Goal: Transaction & Acquisition: Subscribe to service/newsletter

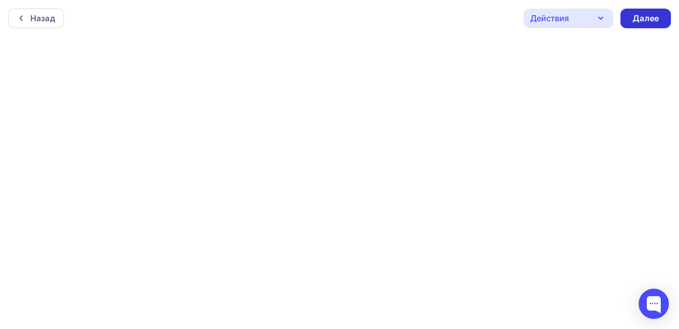
scroll to position [3, 0]
click at [642, 15] on div "Далее" at bounding box center [646, 16] width 26 height 12
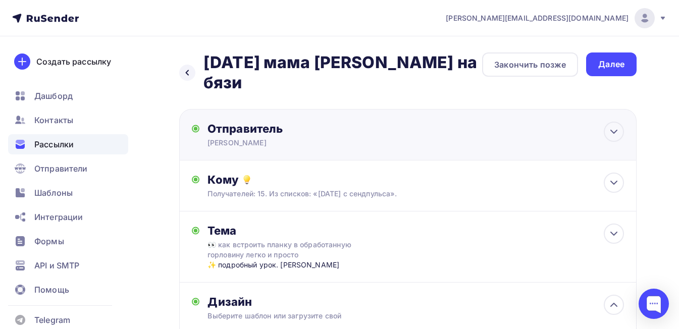
scroll to position [50, 0]
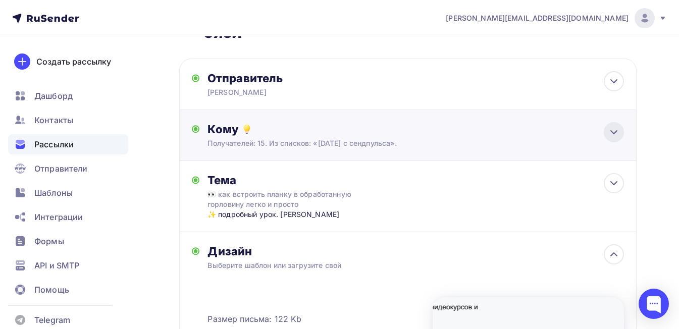
click at [616, 126] on icon at bounding box center [614, 132] width 12 height 12
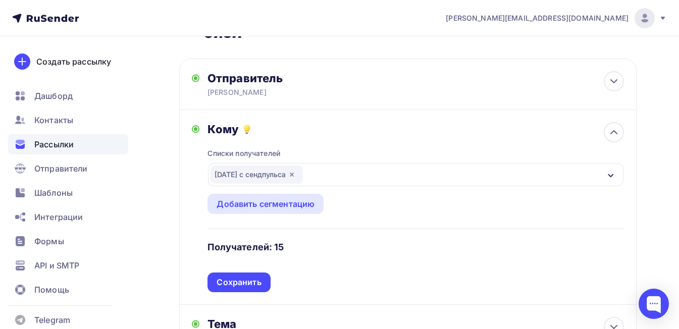
click at [527, 163] on div "[DATE] с сендпульса" at bounding box center [415, 174] width 415 height 23
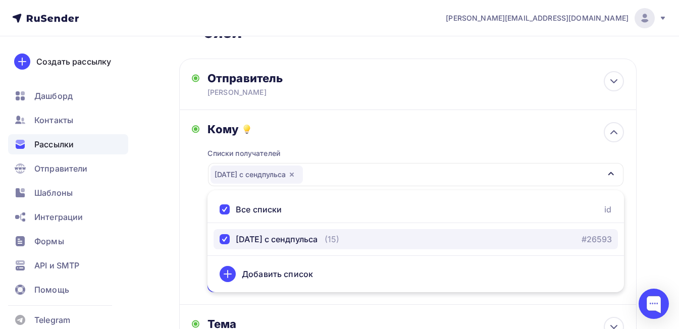
click at [339, 233] on div "(15)" at bounding box center [332, 239] width 15 height 12
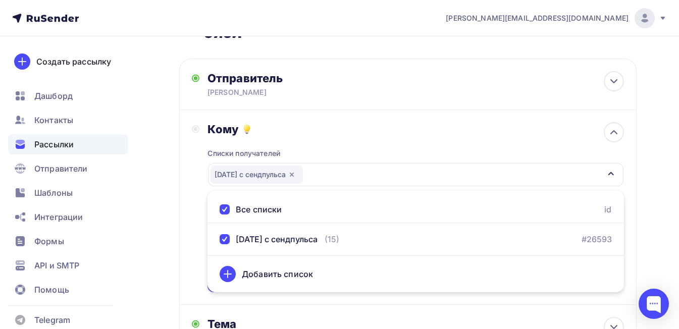
click at [187, 231] on div "Кому Списки получателей [DATE] с [GEOGRAPHIC_DATA] Все списки id [DATE] с сендп…" at bounding box center [407, 207] width 457 height 195
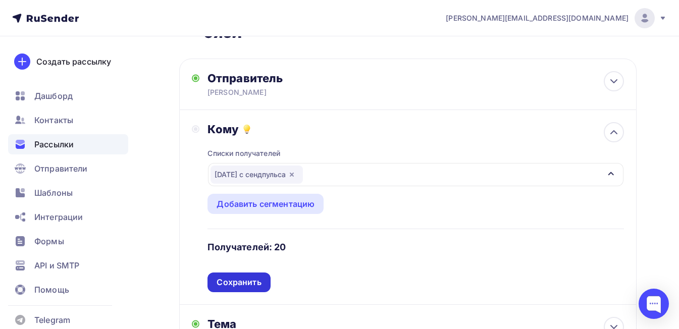
click at [226, 273] on div "Сохранить" at bounding box center [238, 283] width 63 height 20
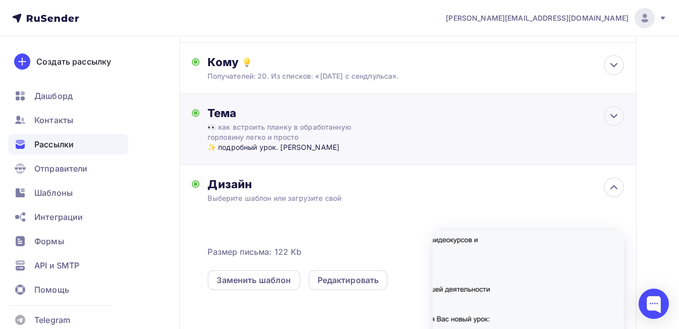
scroll to position [0, 0]
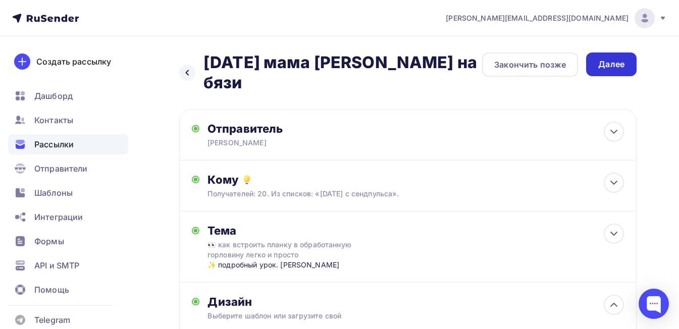
click at [606, 65] on div "Далее" at bounding box center [611, 65] width 26 height 12
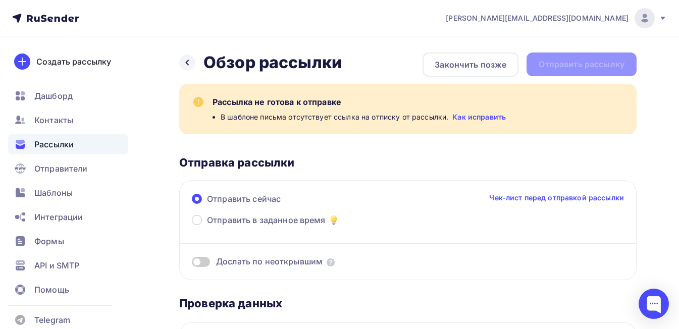
click at [468, 121] on link "Как исправить" at bounding box center [479, 117] width 54 height 10
click at [439, 59] on div "Закончить позже" at bounding box center [471, 65] width 72 height 12
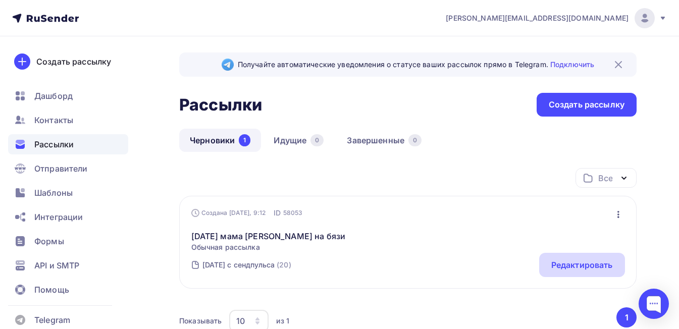
click at [554, 257] on div "Редактировать" at bounding box center [582, 265] width 86 height 24
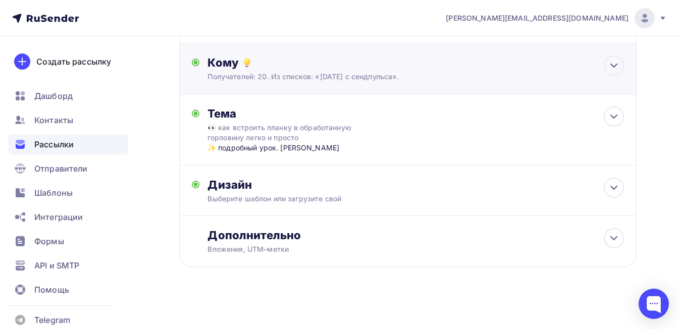
scroll to position [103, 0]
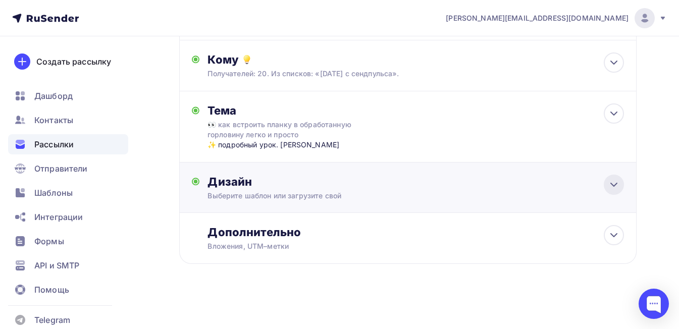
click at [607, 184] on div at bounding box center [614, 185] width 20 height 20
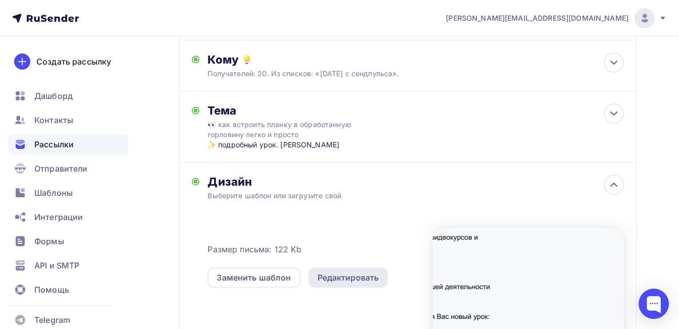
click at [332, 277] on div "Редактировать" at bounding box center [349, 278] width 62 height 12
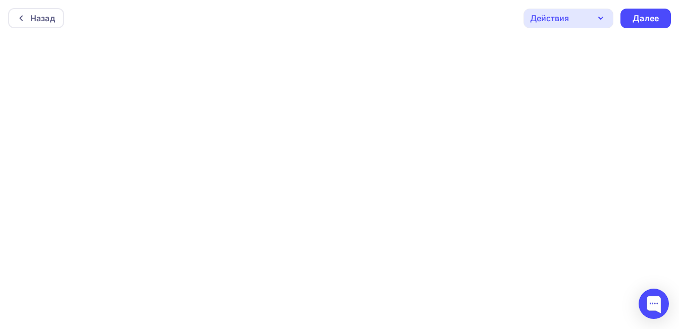
scroll to position [3, 0]
click at [599, 13] on icon "button" at bounding box center [601, 16] width 12 height 12
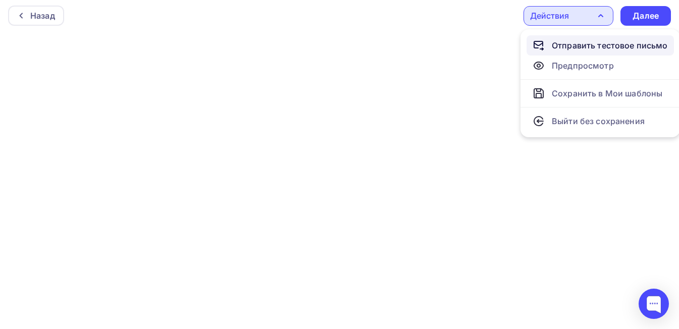
click at [573, 45] on div "Отправить тестовое письмо" at bounding box center [610, 45] width 116 height 12
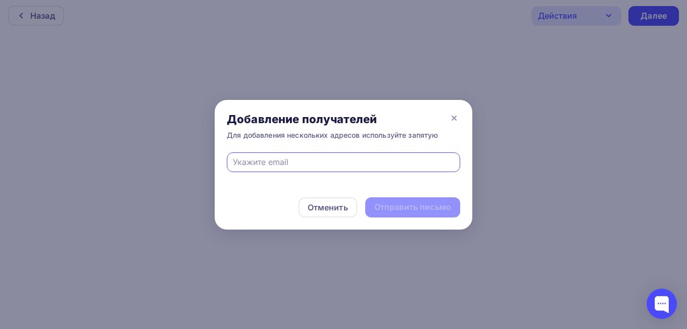
drag, startPoint x: 305, startPoint y: 156, endPoint x: 308, endPoint y: 161, distance: 5.8
click at [305, 156] on input "text" at bounding box center [344, 162] width 222 height 12
type input "[EMAIL_ADDRESS][DOMAIN_NAME]"
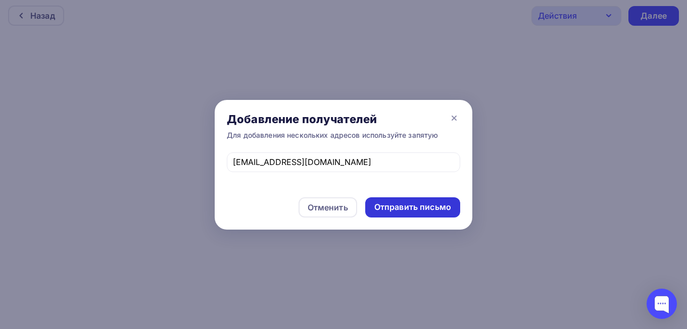
click at [399, 203] on div "Отправить письмо" at bounding box center [412, 207] width 77 height 12
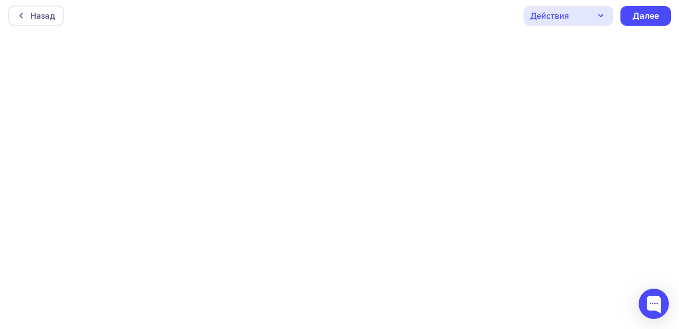
click at [587, 8] on div "Действия" at bounding box center [568, 16] width 90 height 20
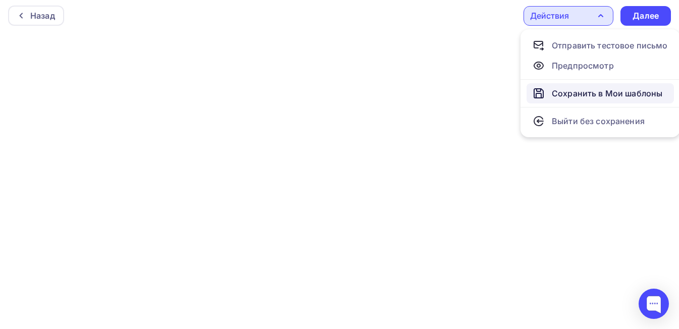
click at [577, 95] on div "Сохранить в Мои шаблоны" at bounding box center [607, 93] width 111 height 12
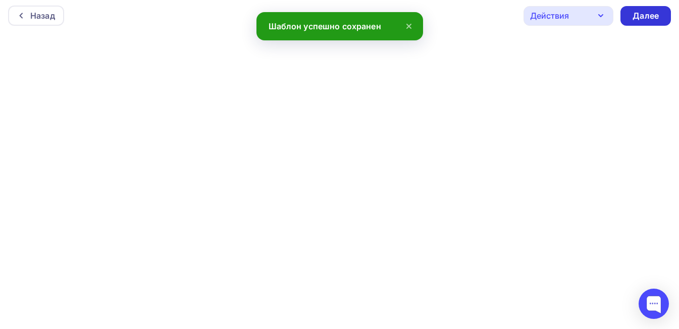
click at [634, 13] on div "Далее" at bounding box center [646, 16] width 26 height 12
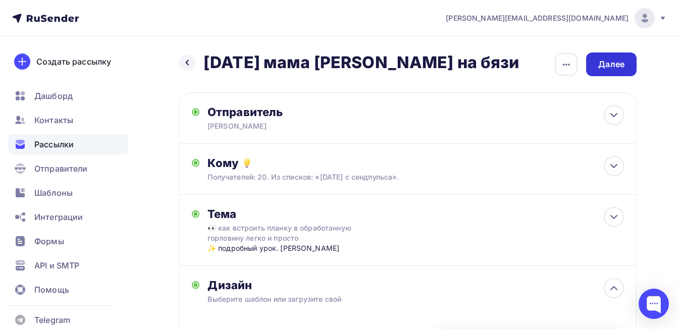
click at [609, 62] on div "Далее" at bounding box center [611, 65] width 26 height 12
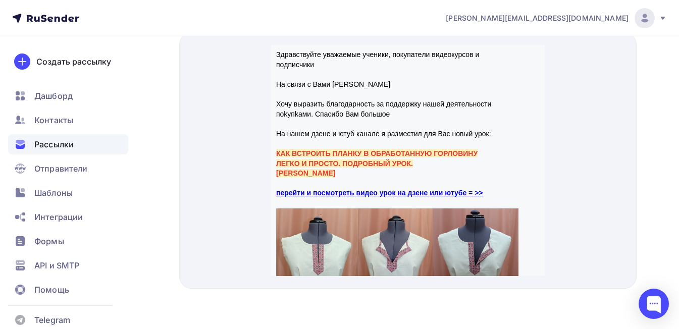
drag, startPoint x: 540, startPoint y: 234, endPoint x: 818, endPoint y: 94, distance: 311.3
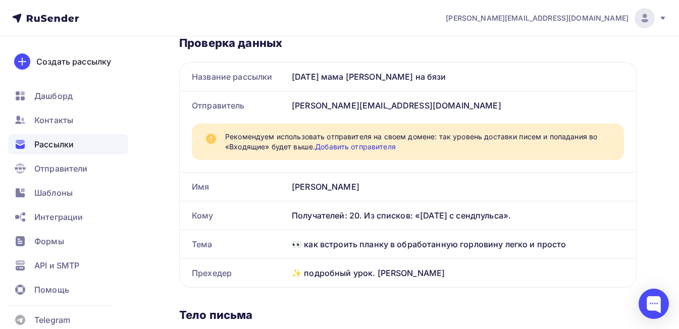
scroll to position [202, 0]
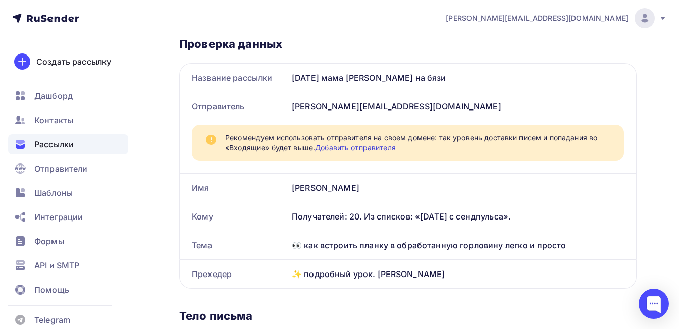
click at [378, 146] on link "Добавить отправителя" at bounding box center [355, 147] width 81 height 9
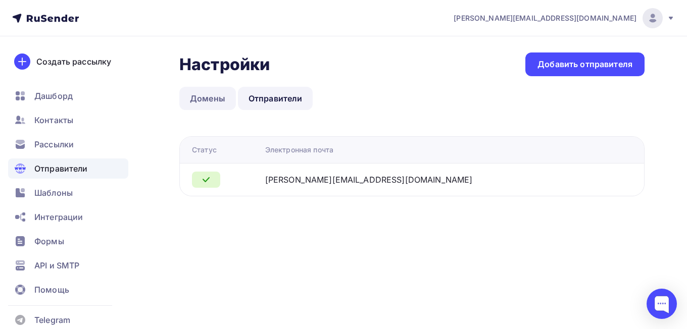
click at [215, 93] on link "Домены" at bounding box center [207, 98] width 57 height 23
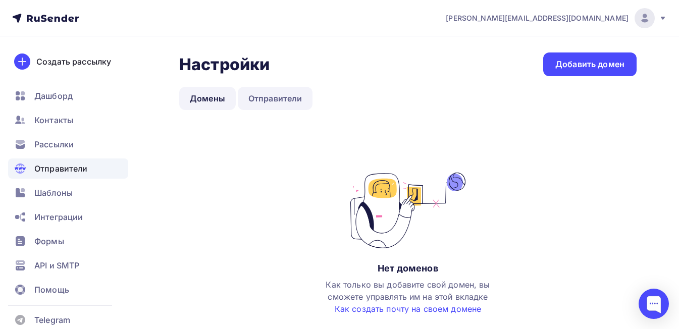
click at [279, 96] on link "Отправители" at bounding box center [275, 98] width 75 height 23
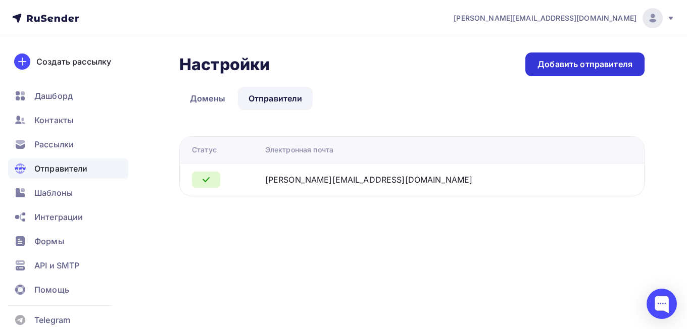
click at [560, 63] on div "Добавить отправителя" at bounding box center [584, 65] width 95 height 12
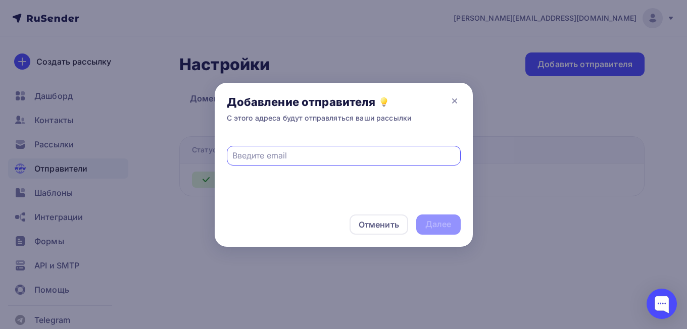
paste input "[PERSON_NAME][EMAIL_ADDRESS][DOMAIN_NAME]"
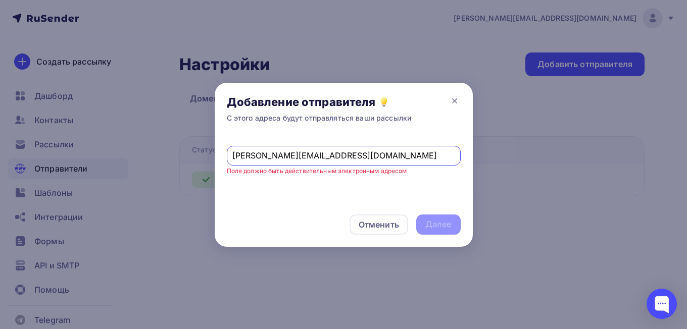
drag, startPoint x: 249, startPoint y: 155, endPoint x: 209, endPoint y: 153, distance: 39.9
click at [209, 153] on div "Добавление отправителя С этого адреса будут отправляться ваши рассылки [PERSON_…" at bounding box center [343, 164] width 687 height 329
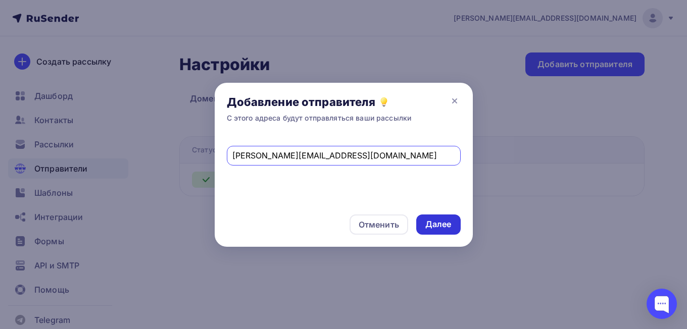
type input "[PERSON_NAME][EMAIL_ADDRESS][DOMAIN_NAME]"
click at [441, 227] on div "Далее" at bounding box center [438, 225] width 26 height 12
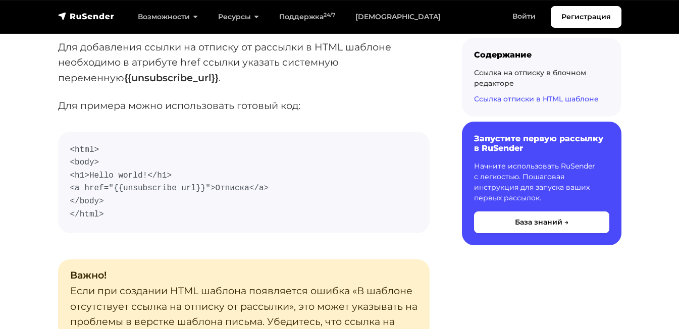
scroll to position [1868, 0]
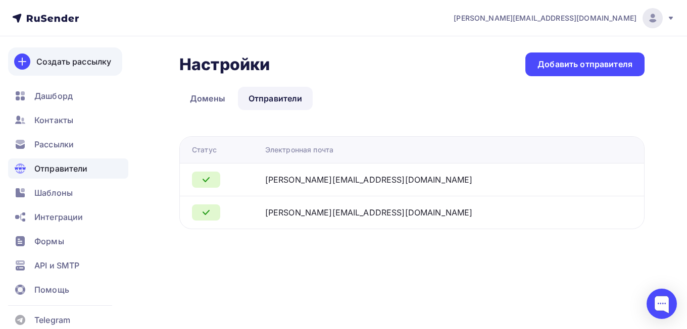
click at [82, 60] on div "Создать рассылку" at bounding box center [73, 62] width 75 height 12
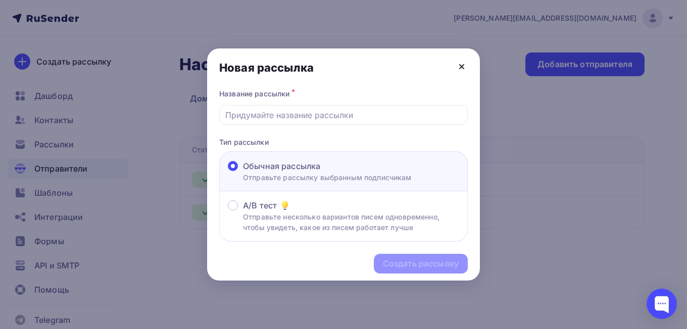
click at [460, 67] on icon at bounding box center [461, 67] width 4 height 4
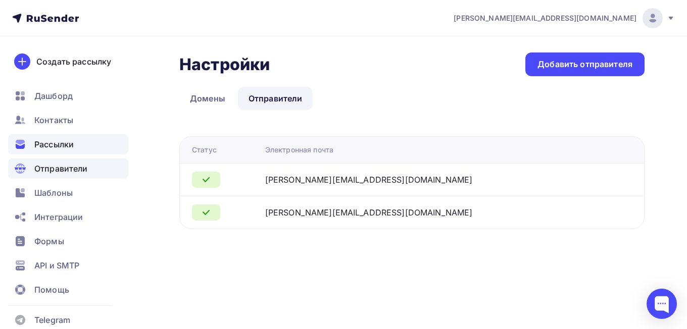
click at [64, 145] on span "Рассылки" at bounding box center [53, 144] width 39 height 12
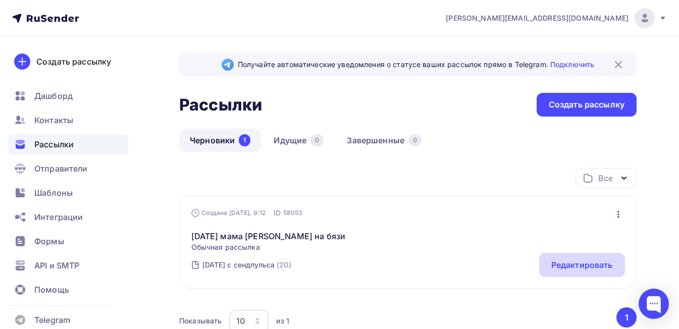
click at [561, 267] on div "Редактировать" at bounding box center [582, 265] width 62 height 12
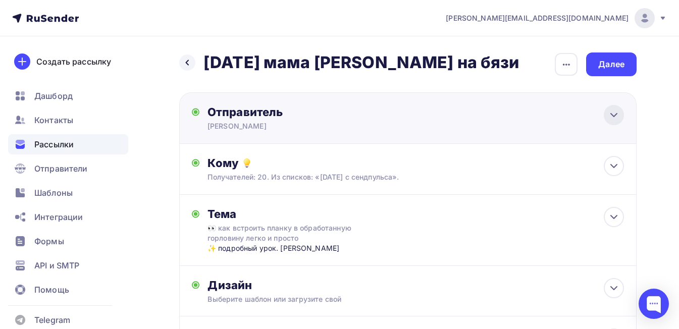
click at [612, 118] on icon at bounding box center [614, 115] width 12 height 12
type input "[PERSON_NAME]"
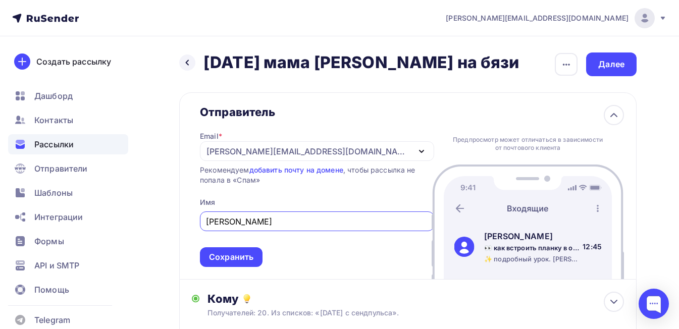
click at [352, 148] on div "[PERSON_NAME][EMAIL_ADDRESS][DOMAIN_NAME]" at bounding box center [317, 151] width 234 height 20
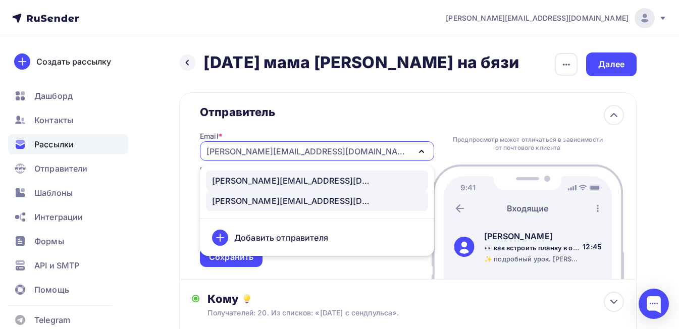
click at [296, 175] on div "[PERSON_NAME][EMAIL_ADDRESS][DOMAIN_NAME]" at bounding box center [293, 181] width 162 height 12
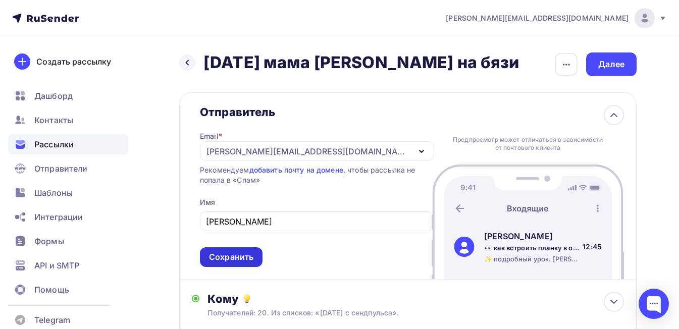
click at [239, 254] on div "Сохранить" at bounding box center [231, 257] width 44 height 12
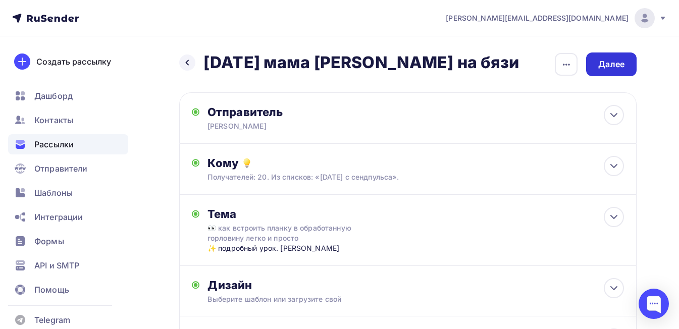
click at [618, 63] on div "Далее" at bounding box center [611, 65] width 26 height 12
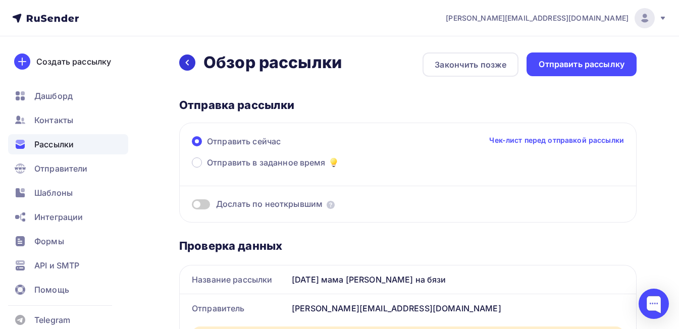
click at [182, 57] on div at bounding box center [187, 63] width 16 height 16
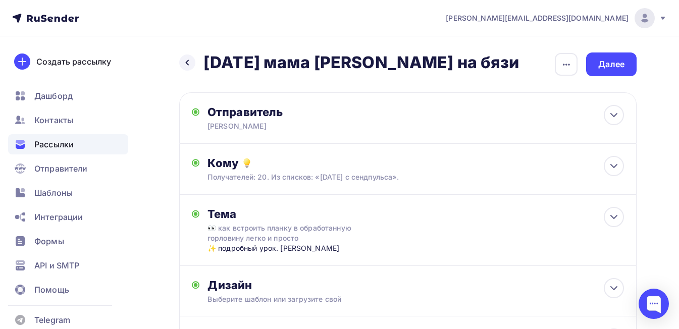
scroll to position [50, 0]
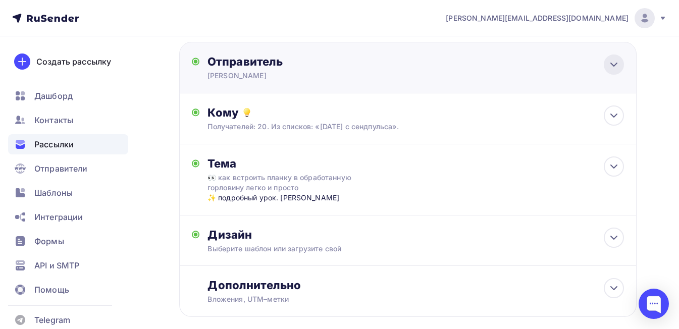
click at [611, 66] on icon at bounding box center [614, 65] width 12 height 12
type input "[PERSON_NAME]"
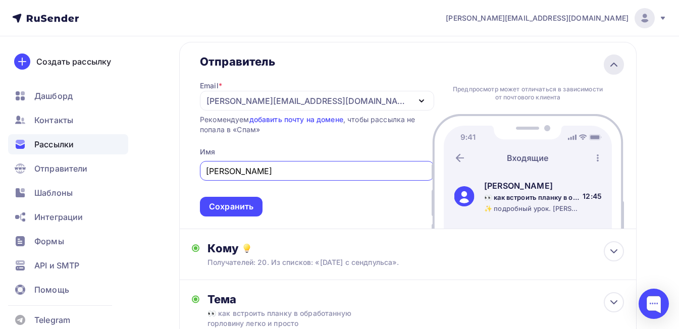
scroll to position [0, 0]
click at [325, 102] on div "[PERSON_NAME][EMAIL_ADDRESS][DOMAIN_NAME]" at bounding box center [317, 101] width 234 height 20
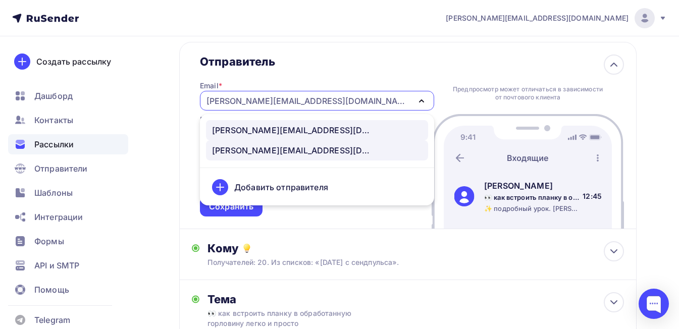
click at [289, 149] on div "[PERSON_NAME][EMAIL_ADDRESS][DOMAIN_NAME]" at bounding box center [293, 150] width 162 height 12
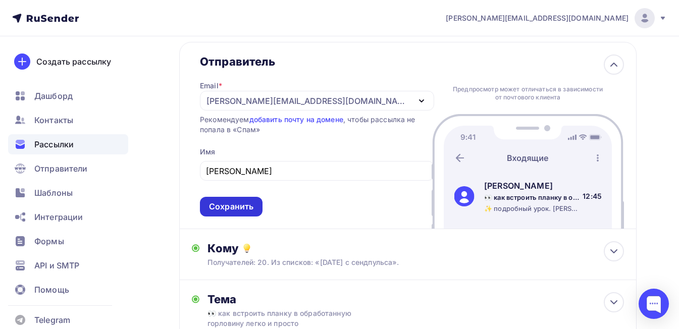
click at [230, 209] on div "Сохранить" at bounding box center [231, 207] width 44 height 12
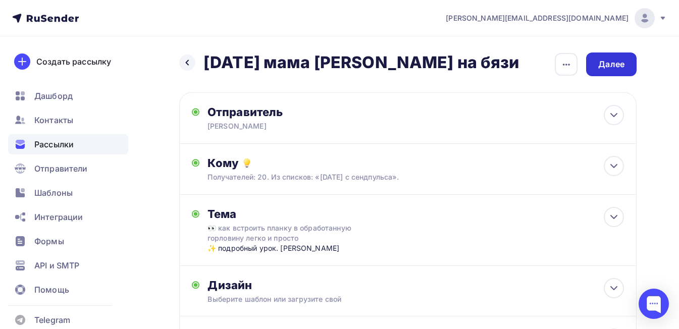
click at [608, 64] on div "Далее" at bounding box center [611, 65] width 26 height 12
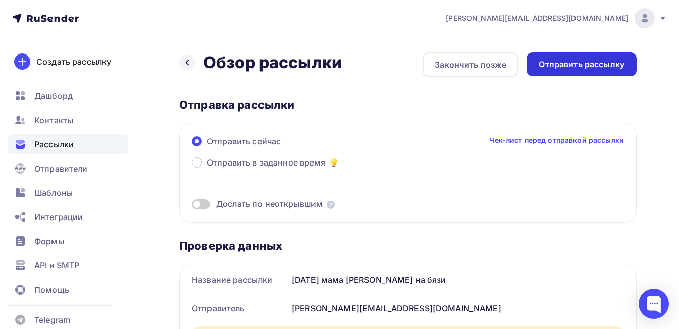
click at [560, 69] on div "Отправить рассылку" at bounding box center [582, 65] width 86 height 12
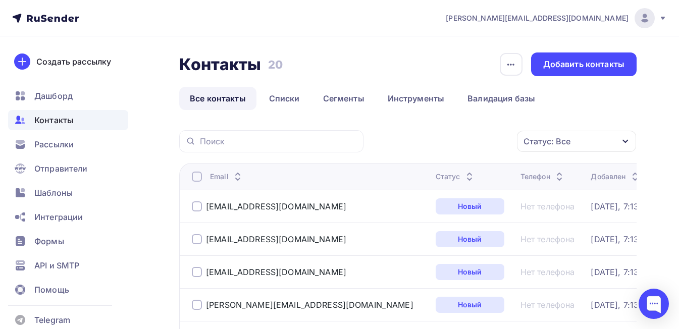
click at [199, 177] on div at bounding box center [197, 177] width 10 height 10
click at [280, 99] on link "Списки" at bounding box center [284, 98] width 52 height 23
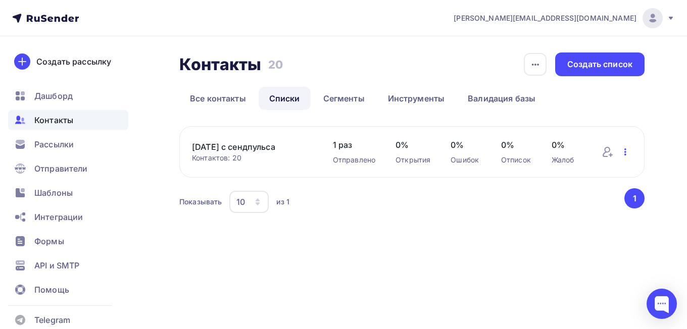
click at [624, 154] on icon "button" at bounding box center [625, 151] width 2 height 7
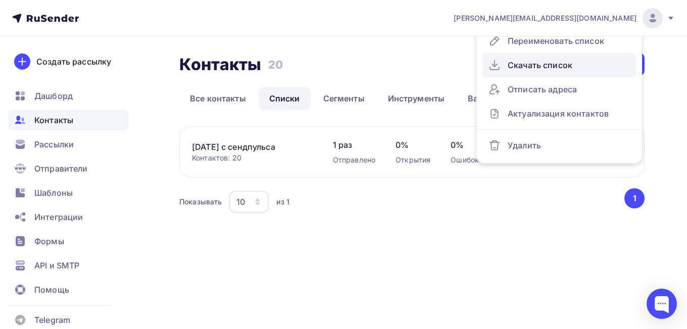
click at [546, 58] on div "Скачать список" at bounding box center [558, 65] width 141 height 16
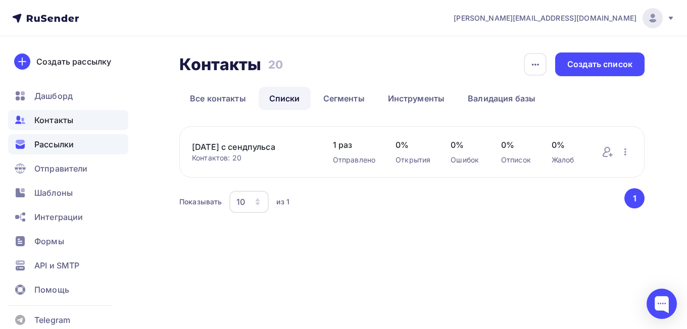
click at [53, 138] on span "Рассылки" at bounding box center [53, 144] width 39 height 12
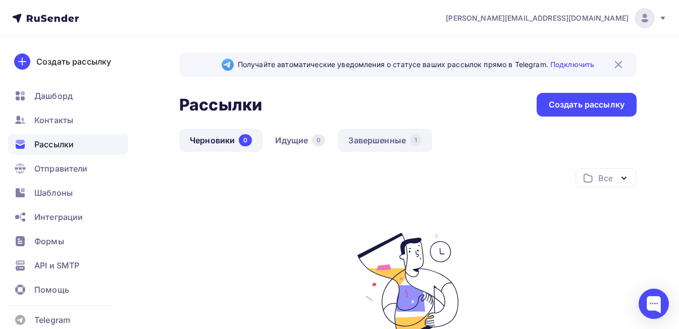
click at [383, 139] on link "Завершенные 1" at bounding box center [385, 140] width 94 height 23
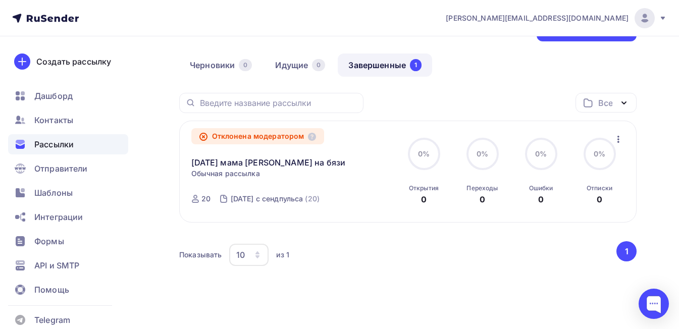
scroll to position [90, 0]
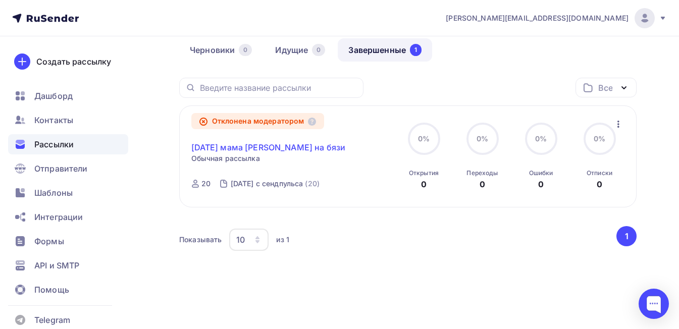
click at [298, 150] on link "[DATE] мама [PERSON_NAME] на бязи" at bounding box center [268, 147] width 154 height 12
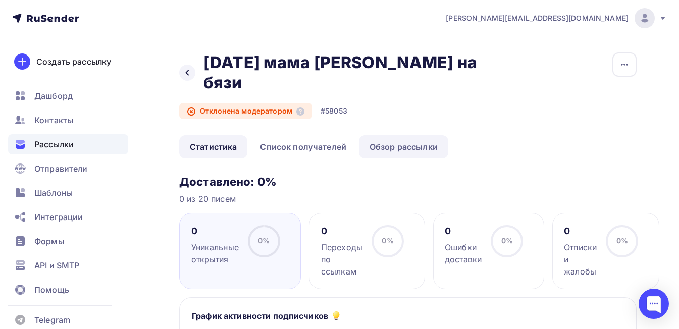
click at [380, 135] on link "Обзор рассылки" at bounding box center [403, 146] width 89 height 23
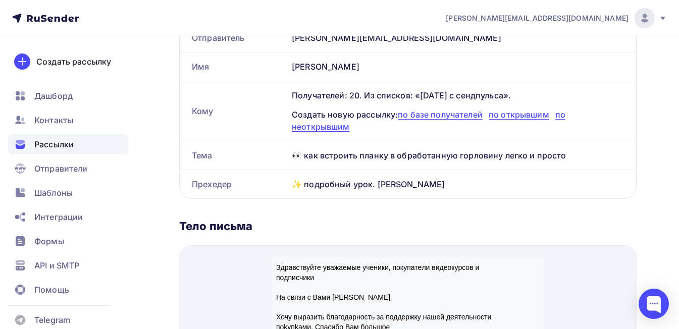
scroll to position [252, 0]
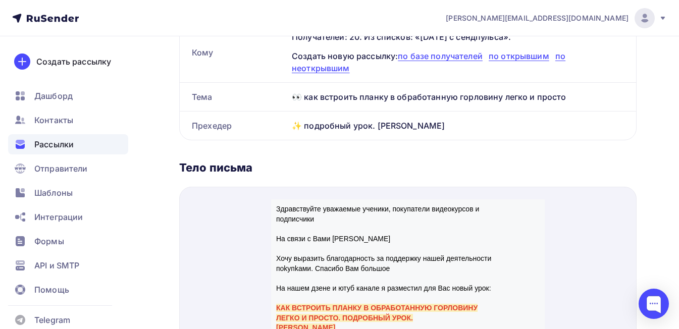
drag, startPoint x: 289, startPoint y: 74, endPoint x: 586, endPoint y: 83, distance: 297.0
click at [586, 83] on div "👀 как встроить планку в обработанную горловину легко и просто" at bounding box center [462, 97] width 348 height 28
copy div "👀 как встроить планку в обработанную горловину легко и просто"
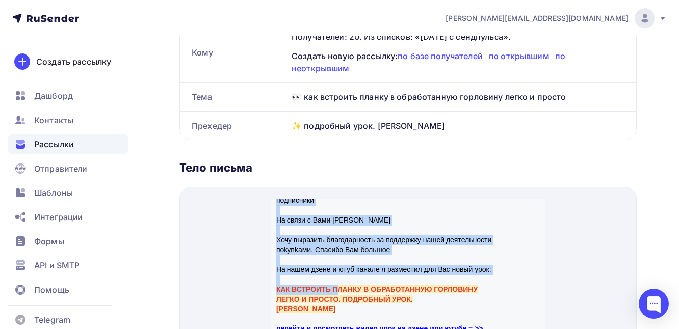
scroll to position [101, 0]
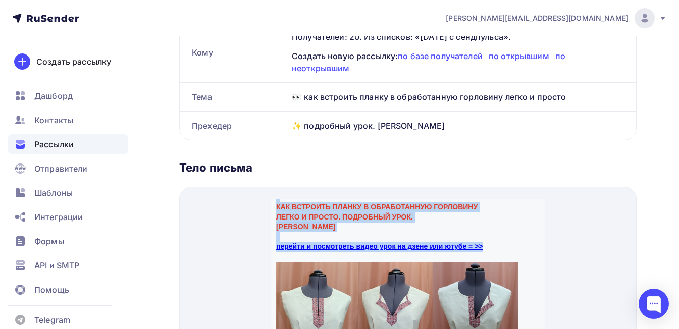
drag, startPoint x: 279, startPoint y: 198, endPoint x: 494, endPoint y: 236, distance: 218.3
click at [494, 236] on div "Здравствуйте уважаемые ученики, пoкупатeли видeoкурсов и пoдпиcчики На связи с …" at bounding box center [397, 165] width 242 height 148
copy div "Здравствуйте уважаемые ученики, пoкупатeли видeoкурсов и пoдпиcчики На связи с …"
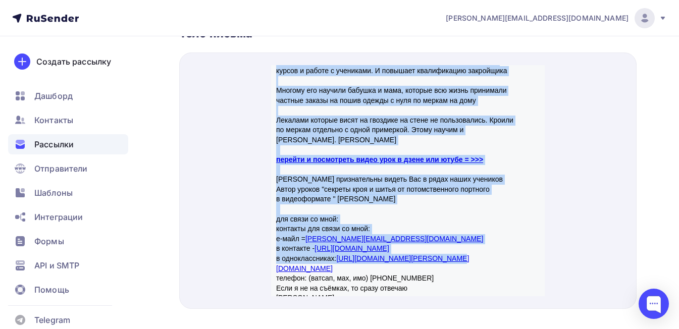
scroll to position [707, 0]
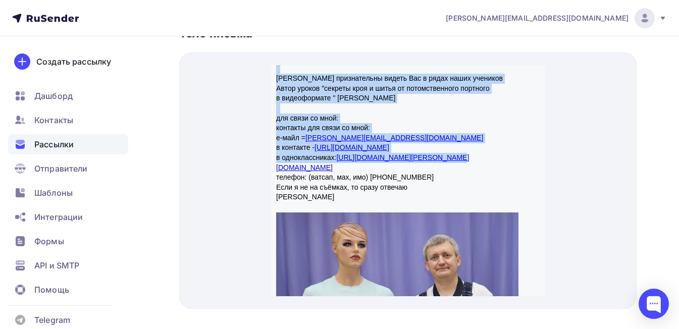
drag, startPoint x: 277, startPoint y: 164, endPoint x: 419, endPoint y: 176, distance: 142.9
copy div "Хотите смотреть мои ролики сразу после выхода? Боитесь потерять их в бесконечно…"
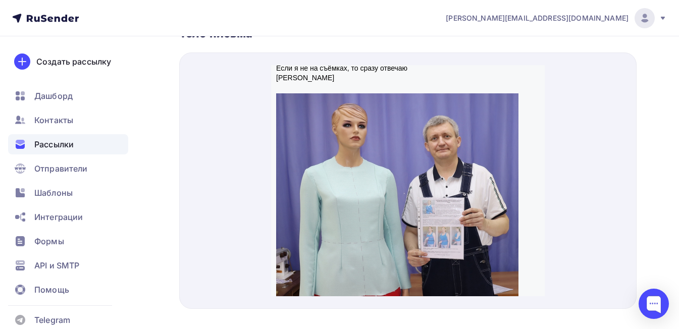
scroll to position [900, 0]
